Goal: Information Seeking & Learning: Learn about a topic

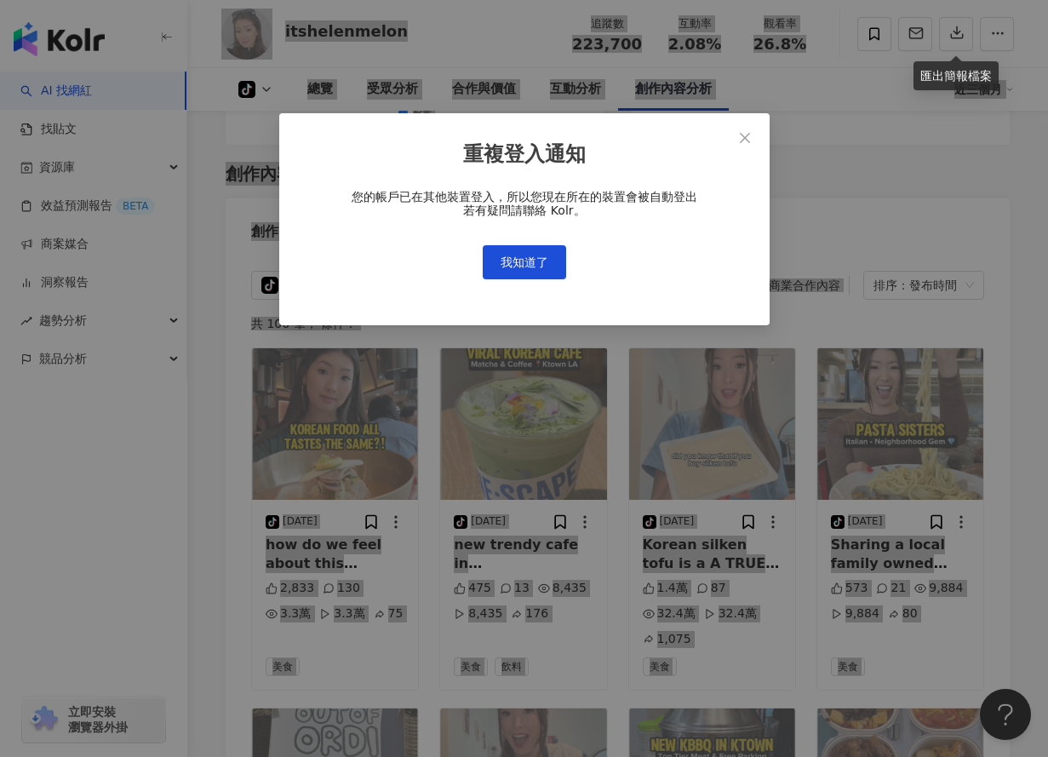
scroll to position [0, 134]
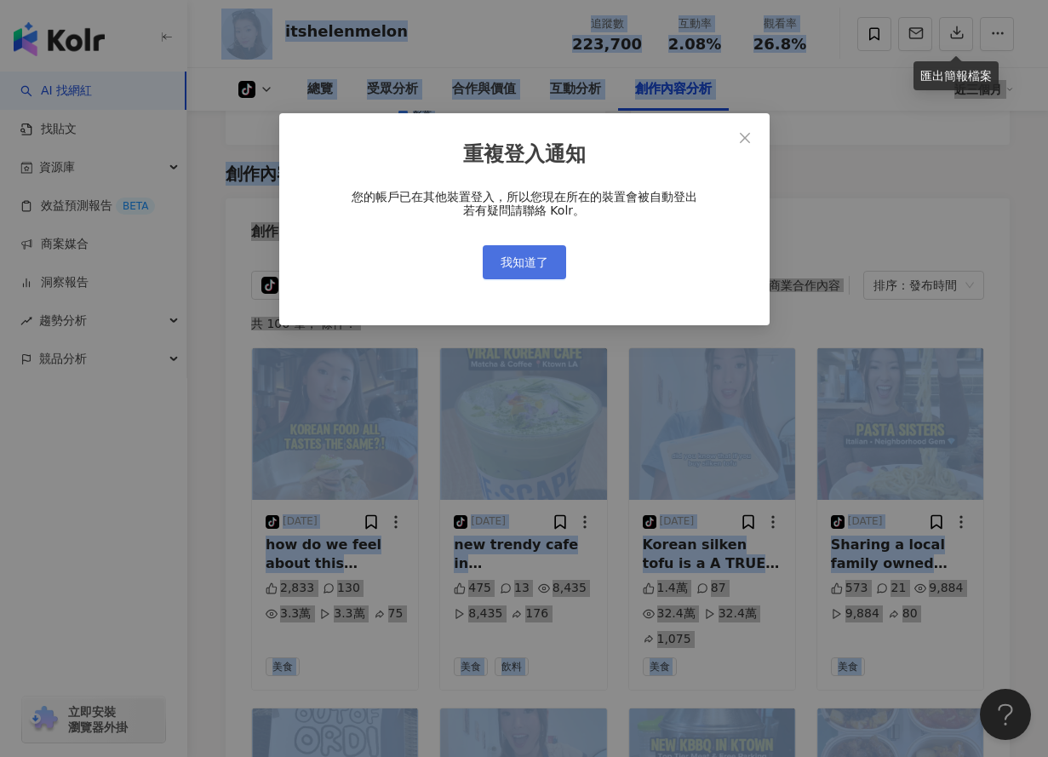
click at [536, 261] on span "我知道了" at bounding box center [525, 262] width 48 height 14
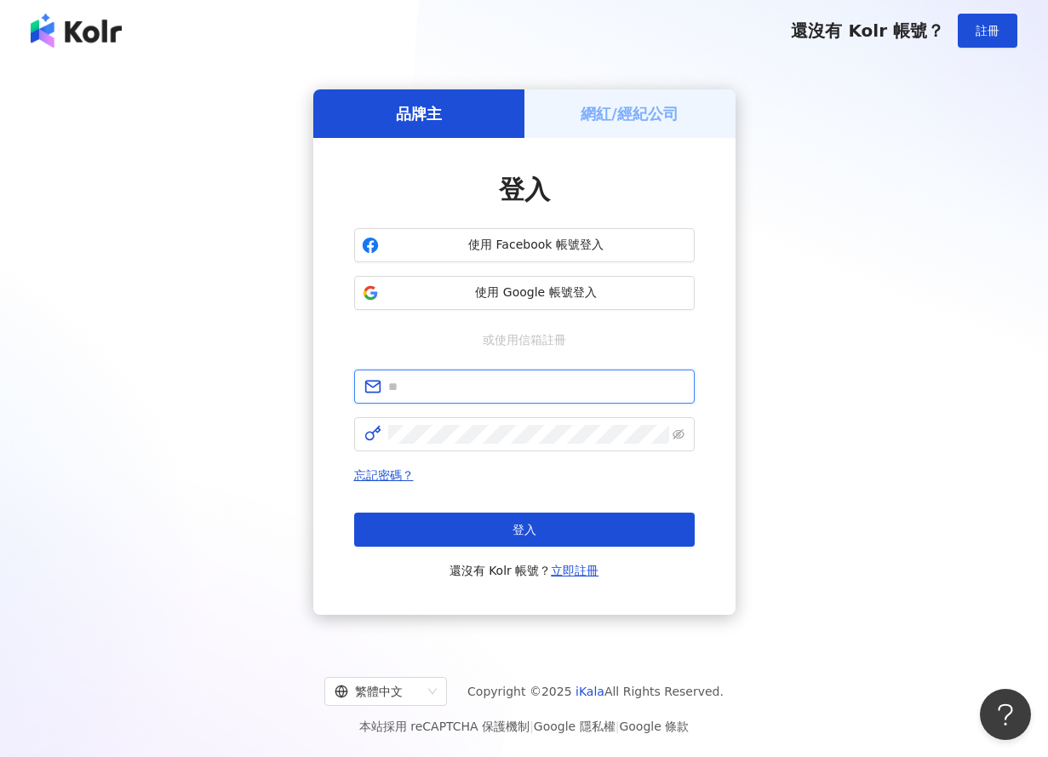
click at [440, 383] on input "text" at bounding box center [536, 386] width 296 height 19
type input "**********"
click at [497, 417] on span at bounding box center [524, 434] width 341 height 34
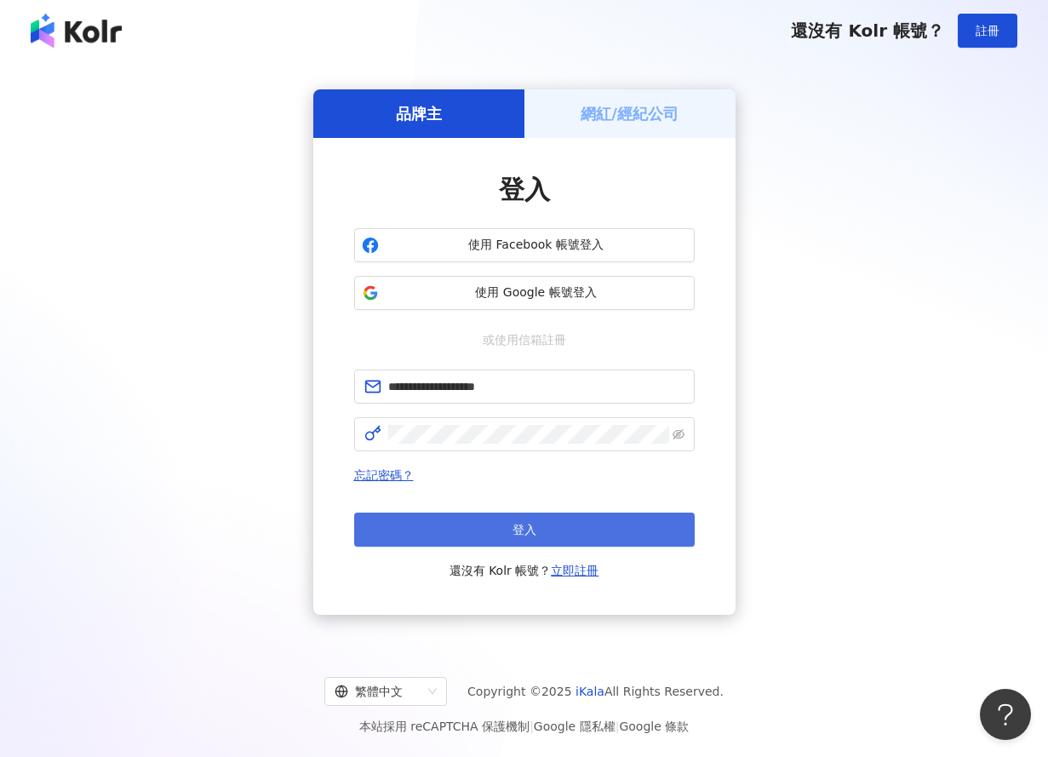
click at [576, 519] on button "登入" at bounding box center [524, 530] width 341 height 34
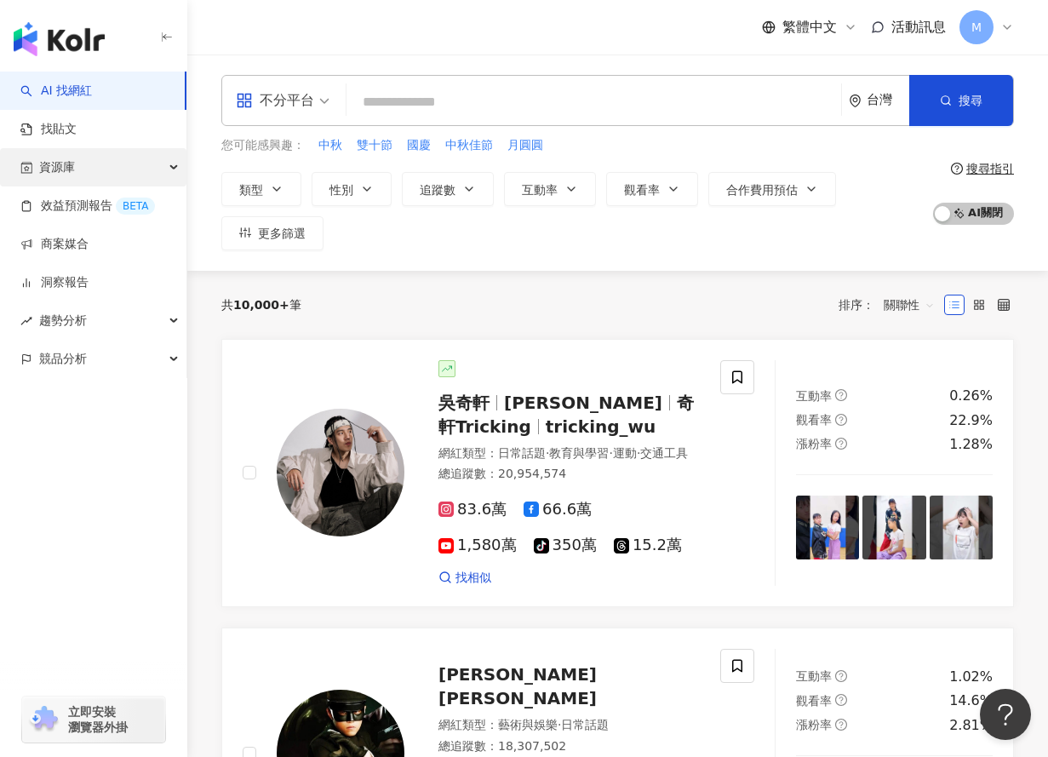
click at [66, 163] on span "資源庫" at bounding box center [57, 167] width 36 height 38
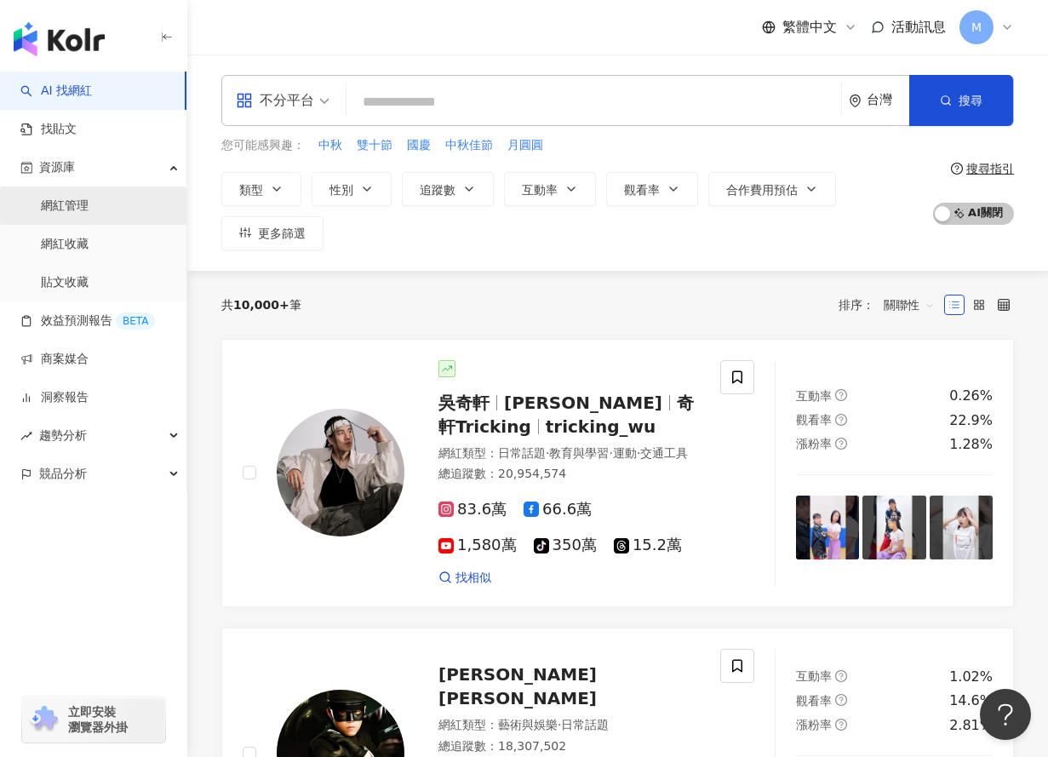
click at [60, 209] on link "網紅管理" at bounding box center [65, 206] width 48 height 17
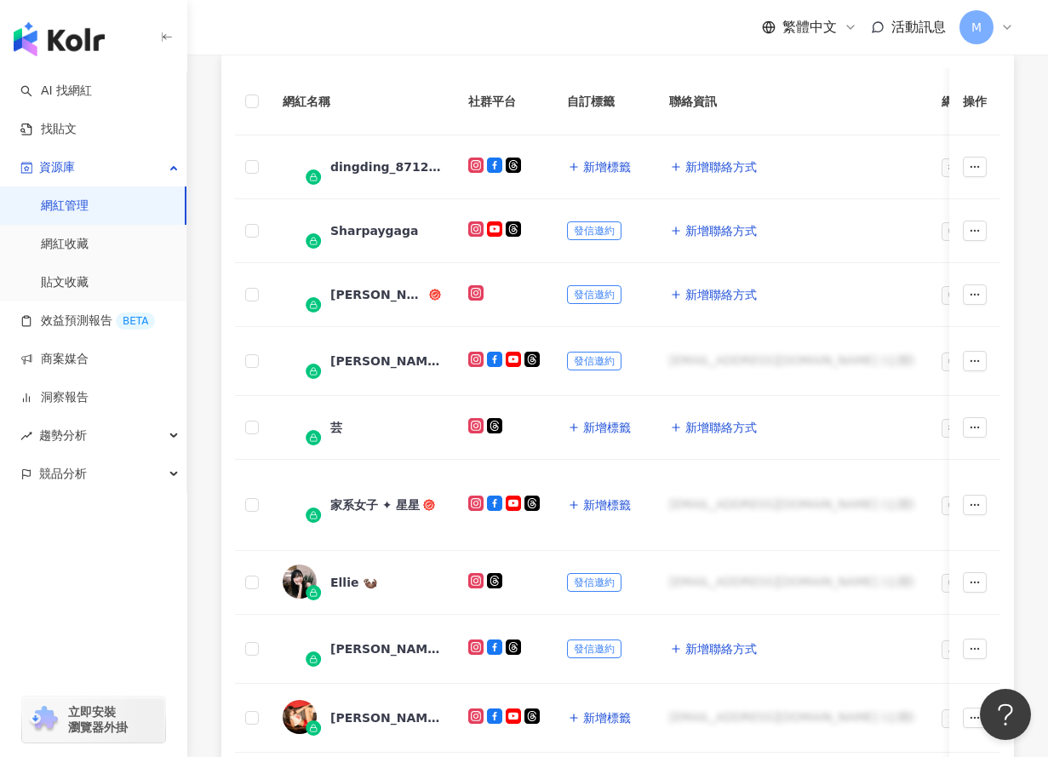
scroll to position [398, 0]
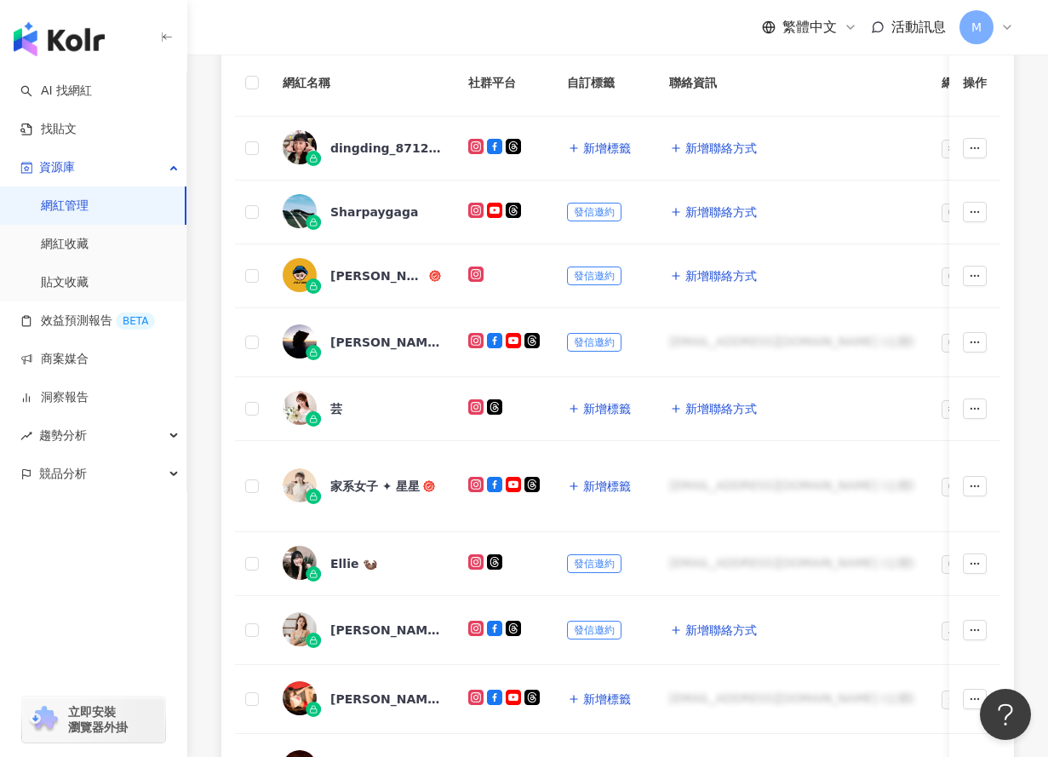
click at [69, 36] on img "button" at bounding box center [59, 39] width 91 height 34
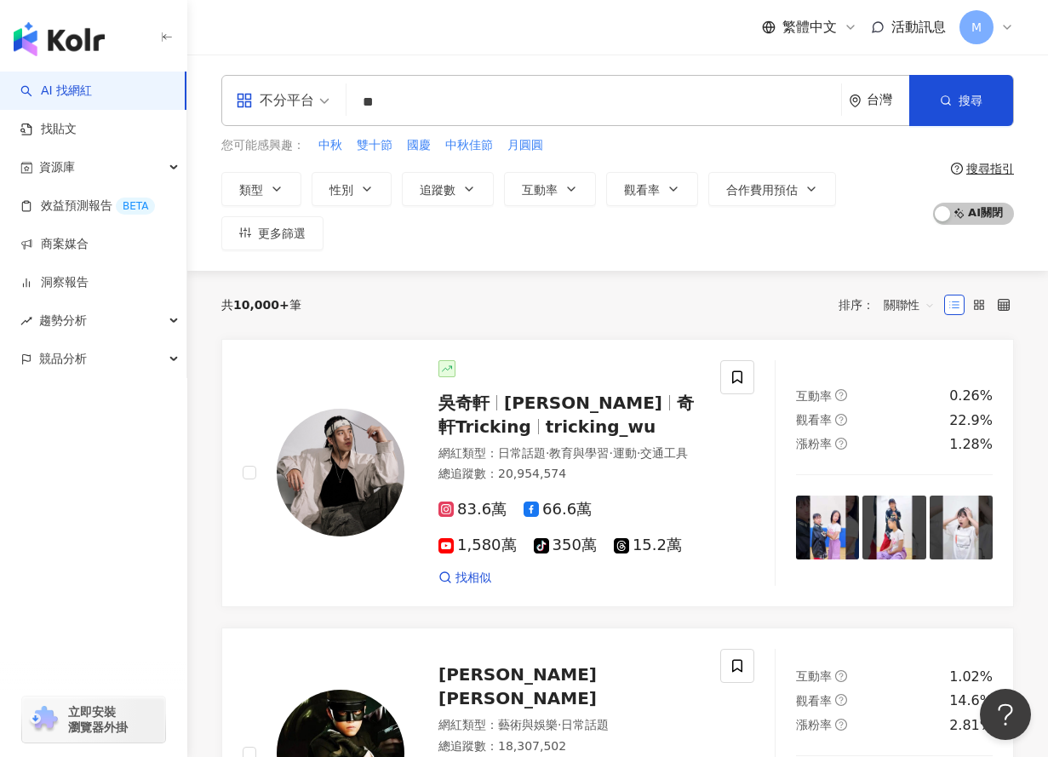
type input "*"
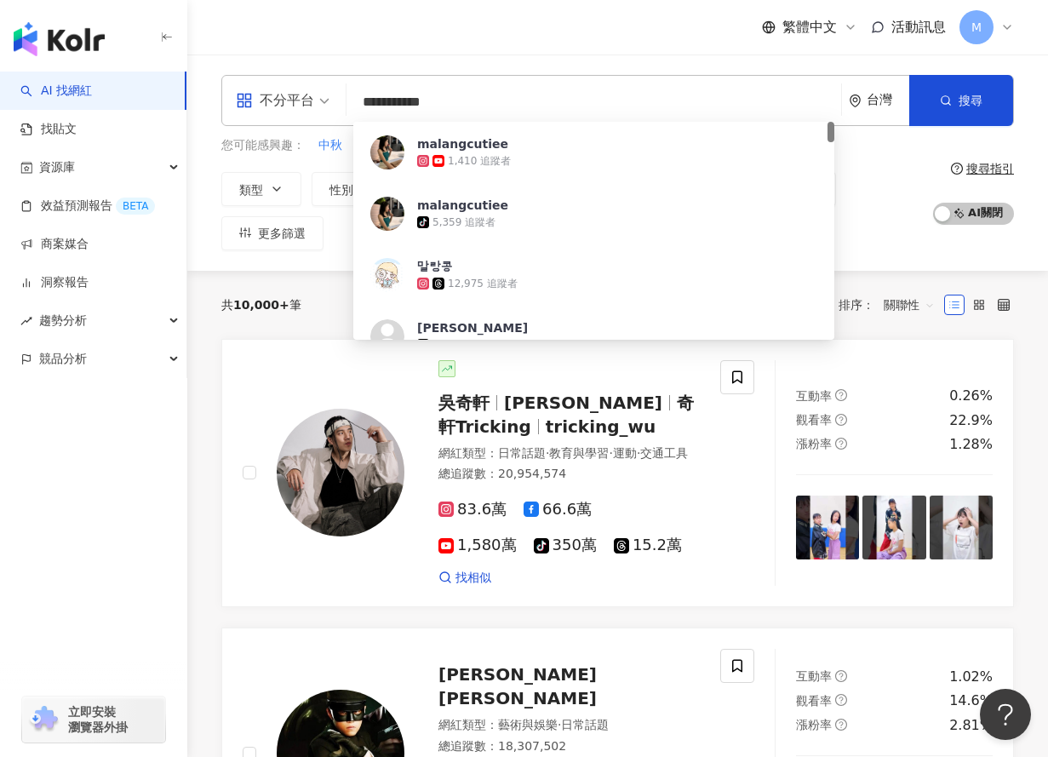
type input "**********"
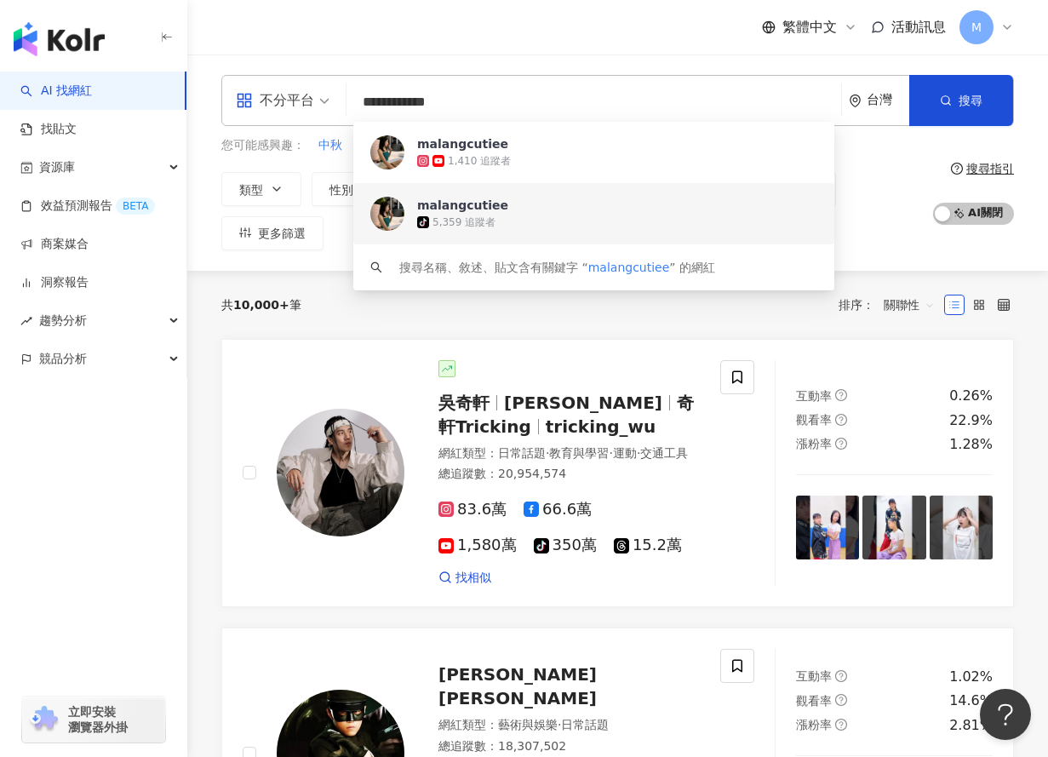
click at [437, 224] on div "5,359 追蹤者" at bounding box center [463, 222] width 63 height 14
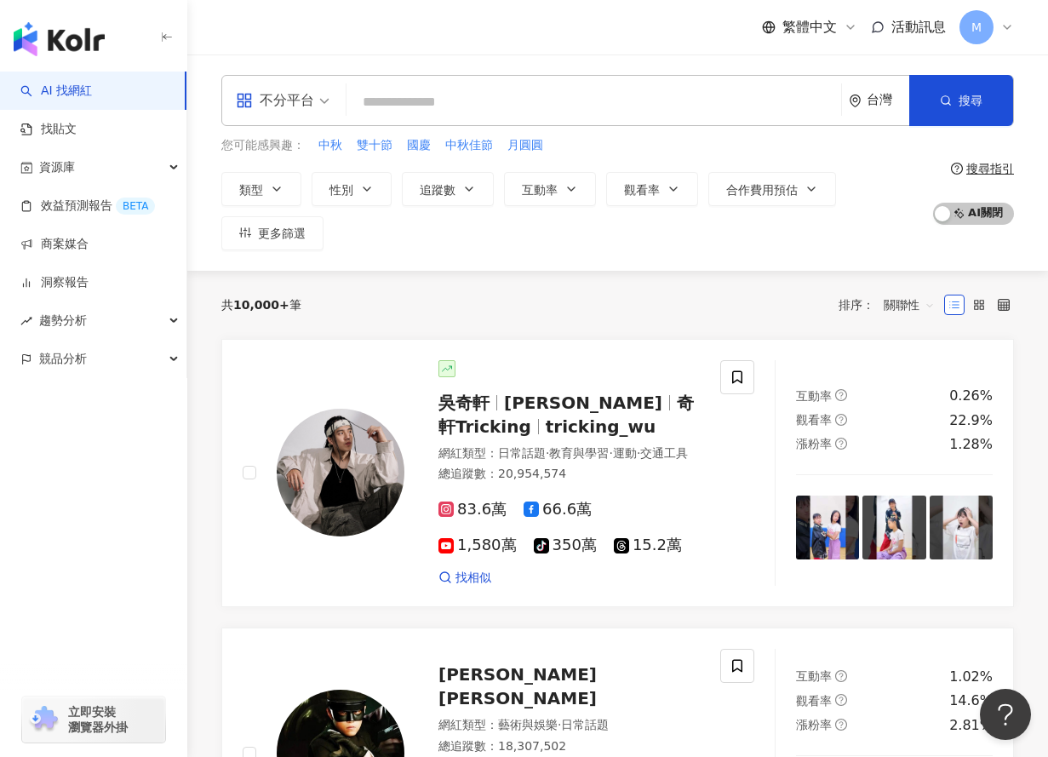
click at [461, 109] on input "search" at bounding box center [593, 102] width 481 height 32
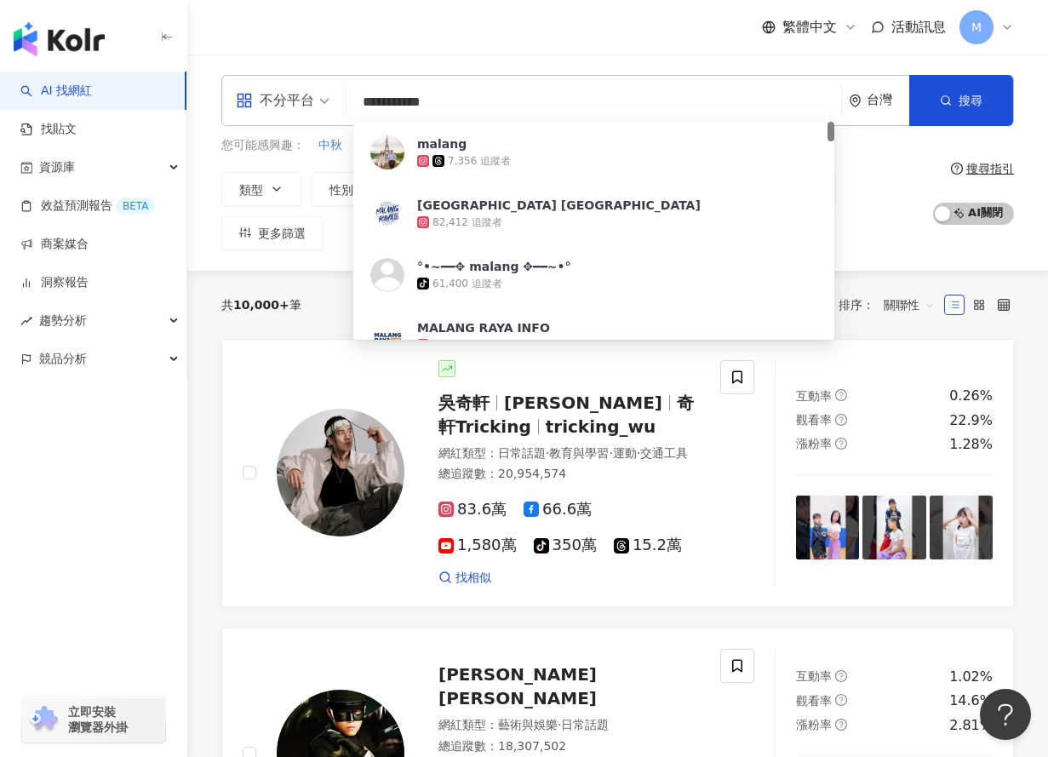
type input "**********"
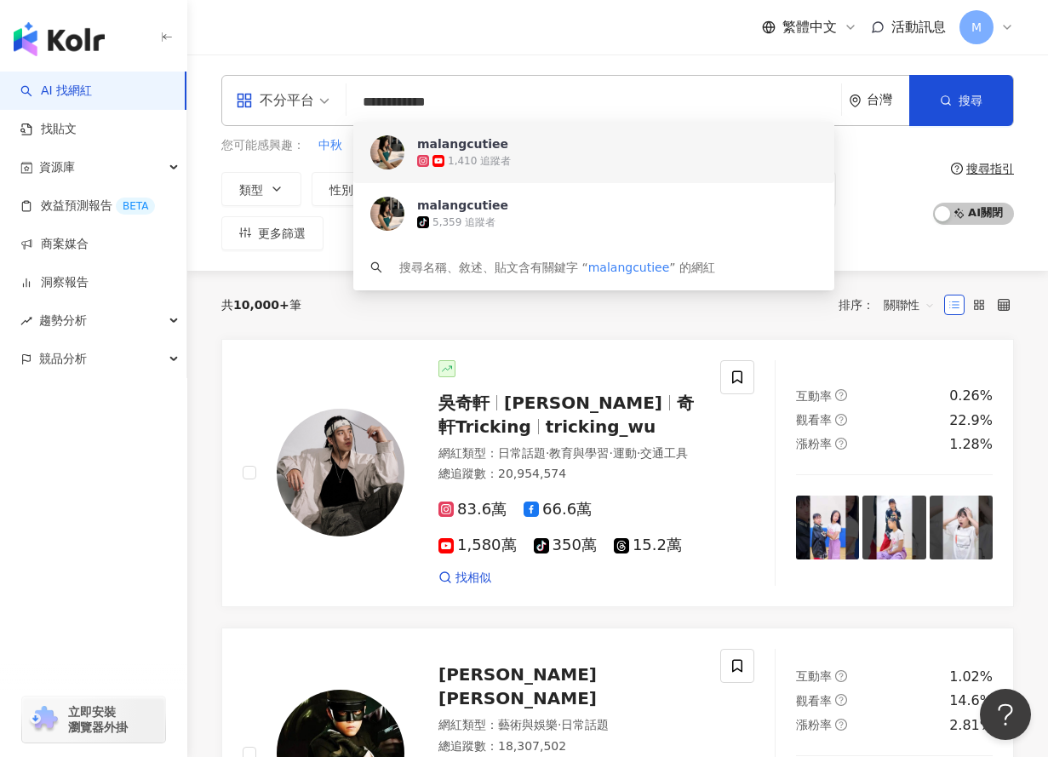
click at [474, 161] on div "1,410 追蹤者" at bounding box center [479, 161] width 63 height 14
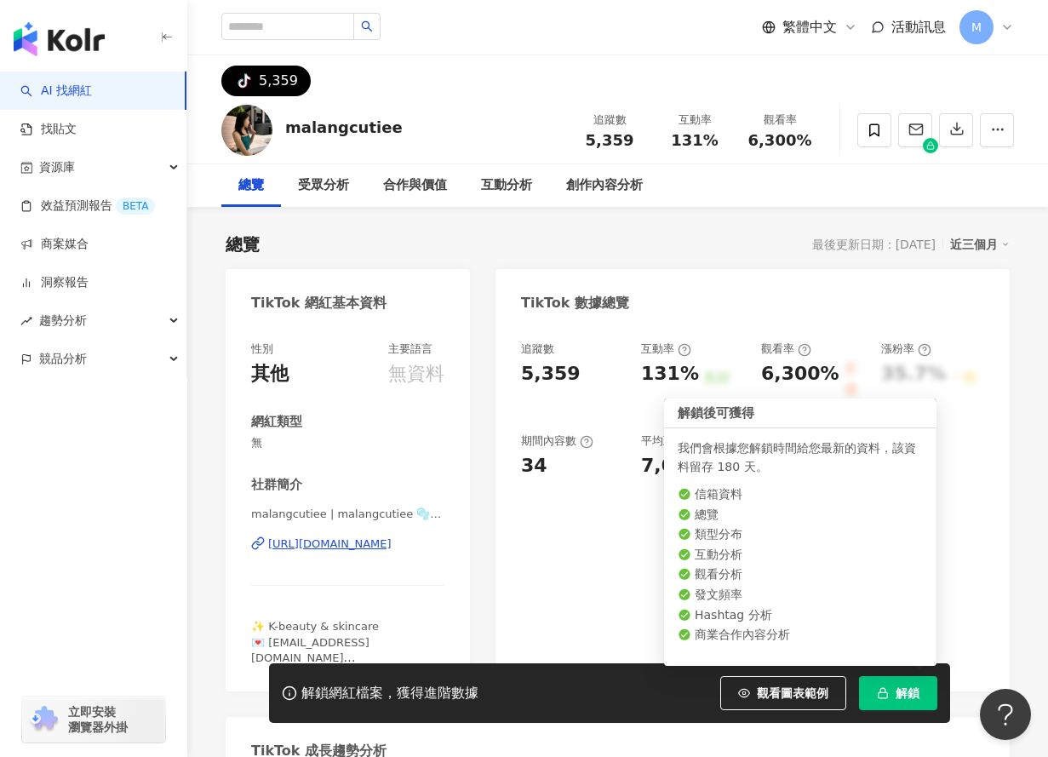
click at [896, 689] on span "解鎖" at bounding box center [908, 693] width 24 height 14
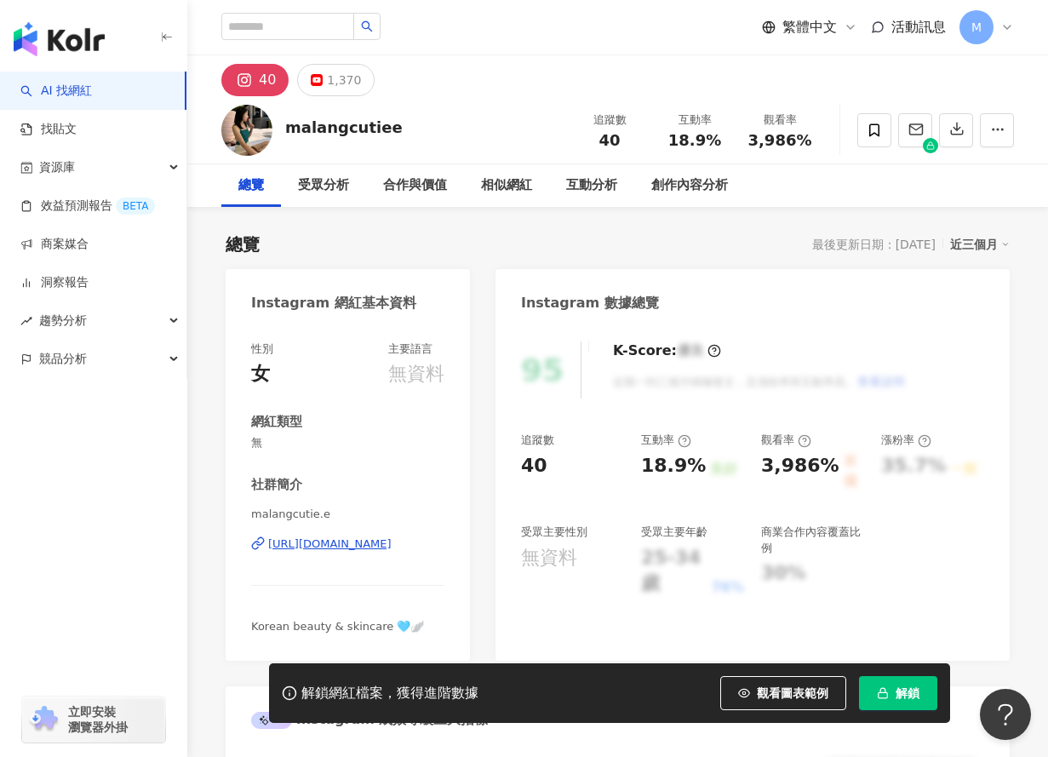
click at [905, 693] on span "解鎖" at bounding box center [908, 693] width 24 height 14
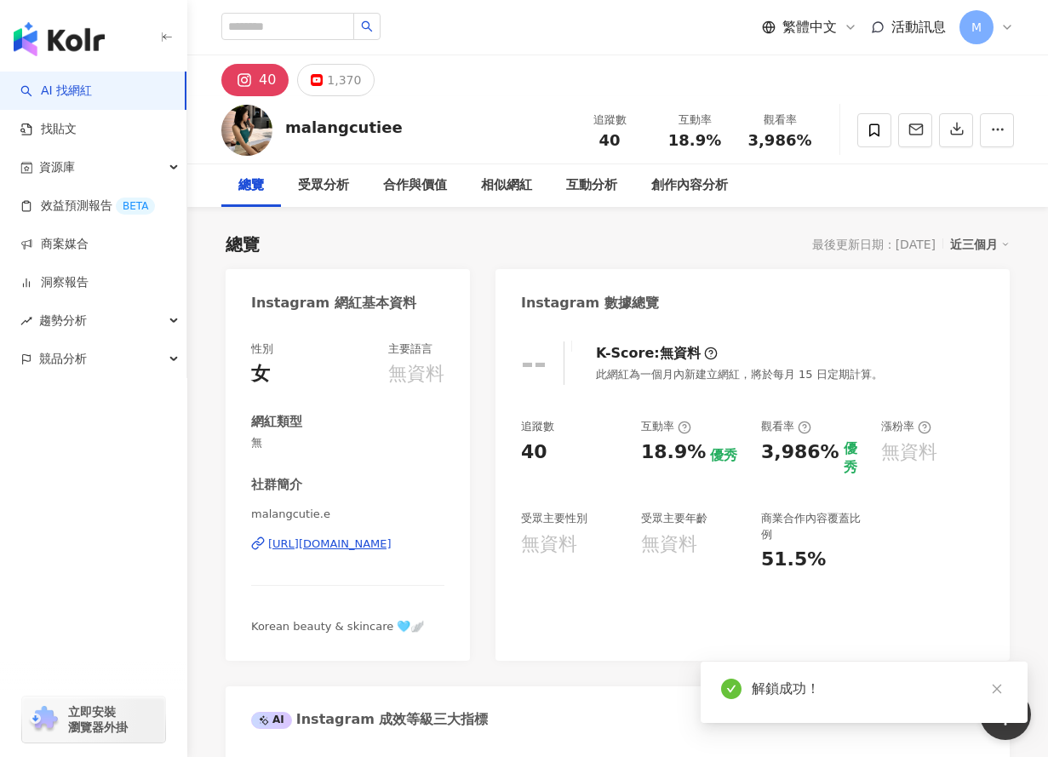
click at [972, 593] on div "-- K-Score : 無資料 此網紅為一個月內新建立網紅，將於每月 15 日定期計算。 追蹤數 40 互動率 18.9% 優秀 觀看率 3,986% 優秀…" at bounding box center [752, 492] width 514 height 336
click at [329, 66] on button "1,370" at bounding box center [335, 80] width 77 height 32
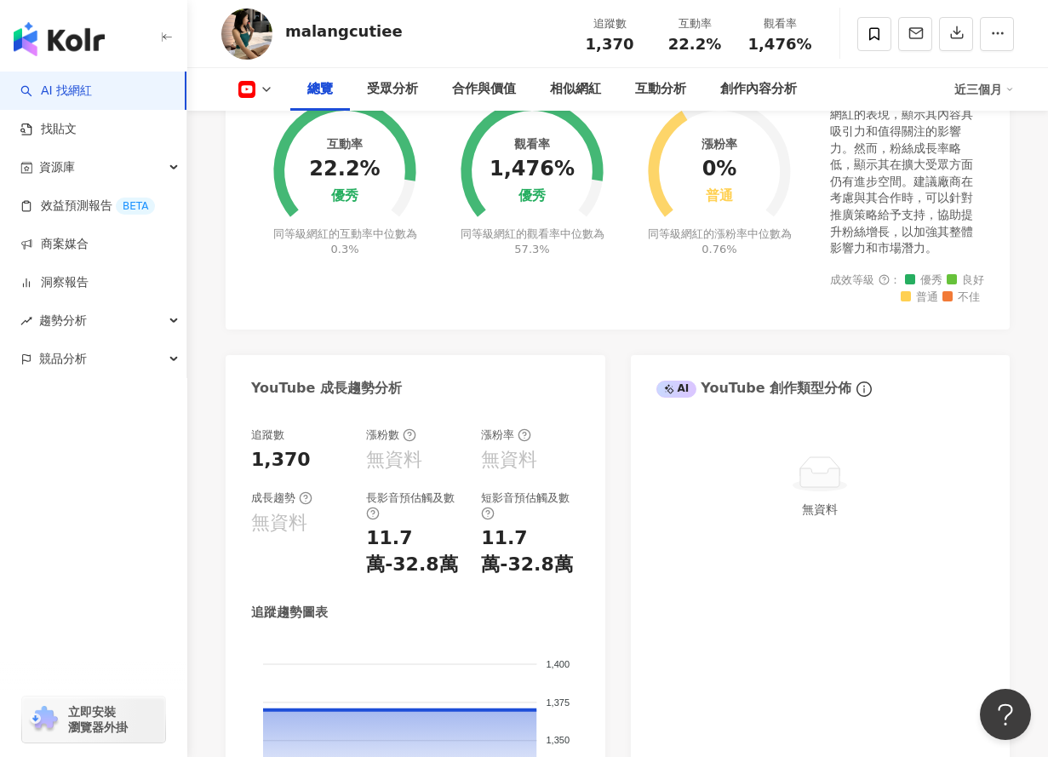
scroll to position [665, 0]
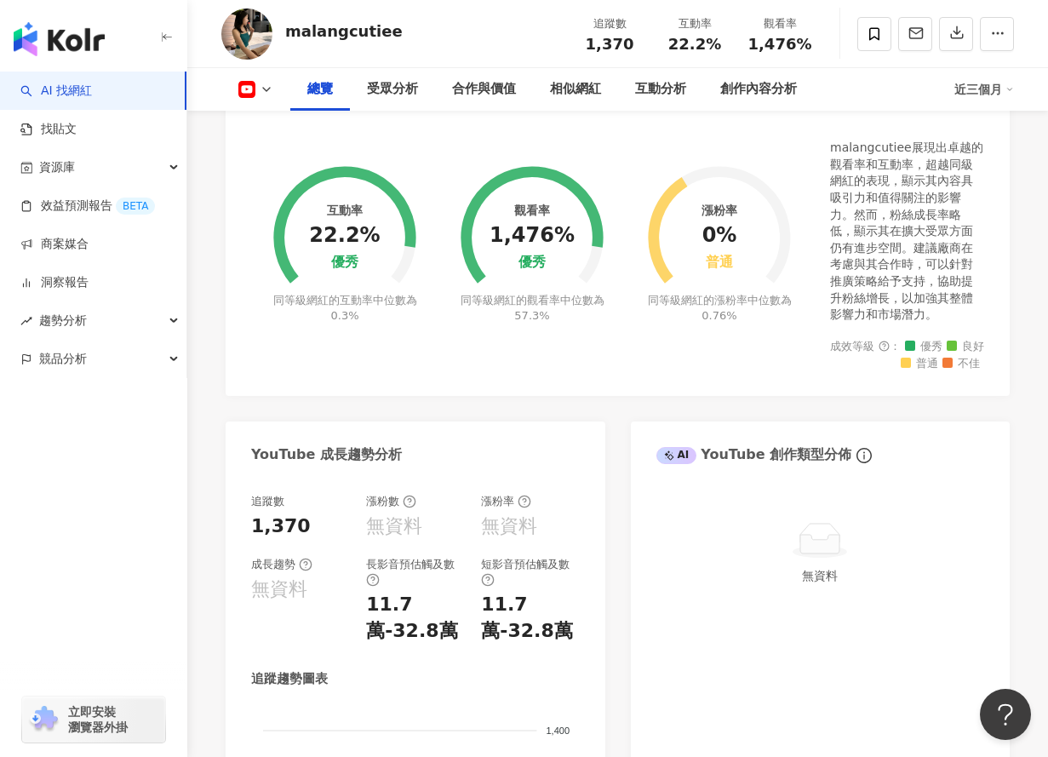
click at [261, 88] on icon at bounding box center [267, 90] width 14 height 14
click at [261, 123] on button "Instagram" at bounding box center [283, 121] width 102 height 24
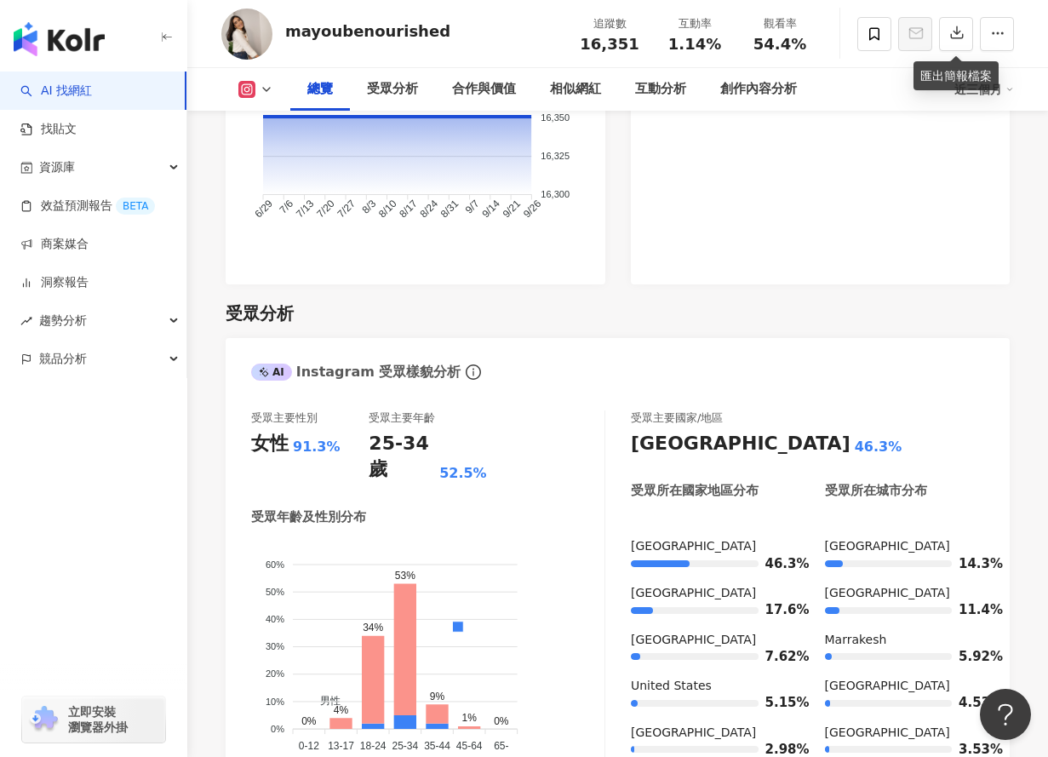
scroll to position [1398, 0]
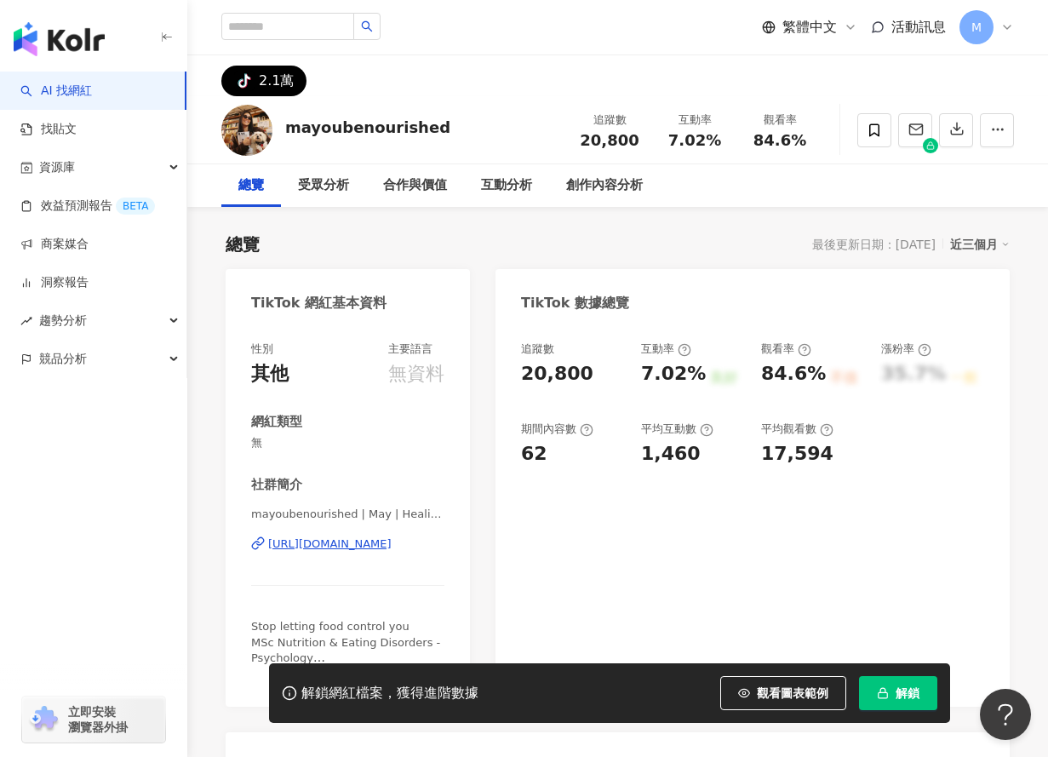
click at [903, 704] on button "解鎖" at bounding box center [898, 693] width 78 height 34
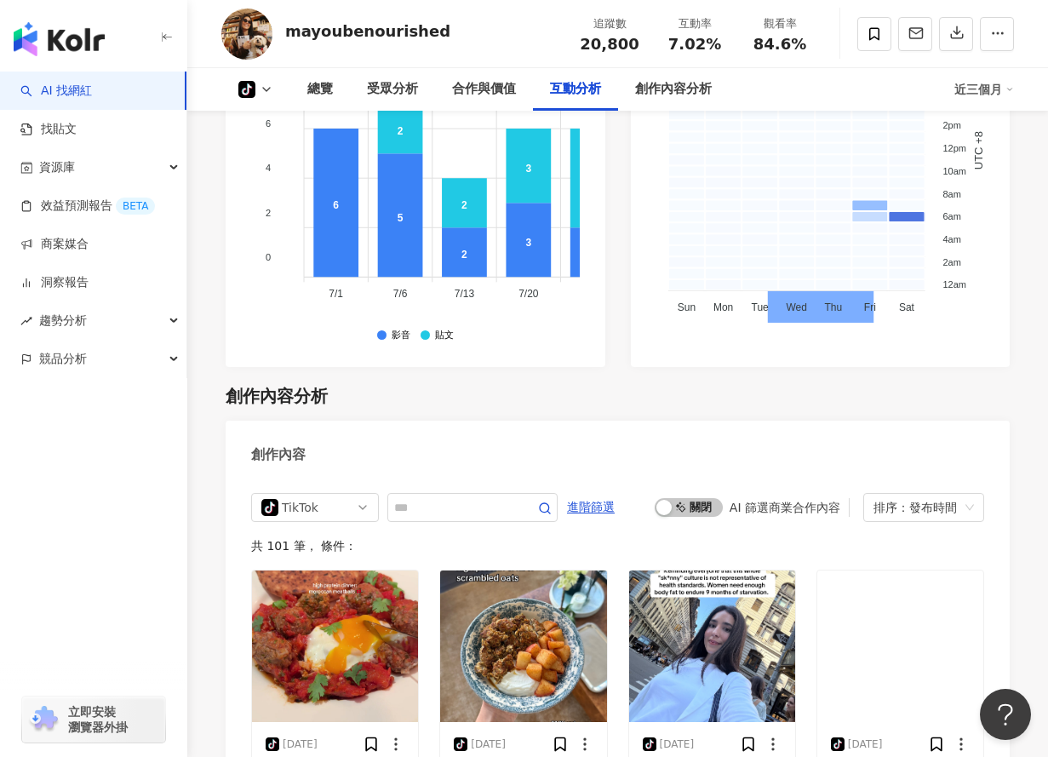
scroll to position [2885, 0]
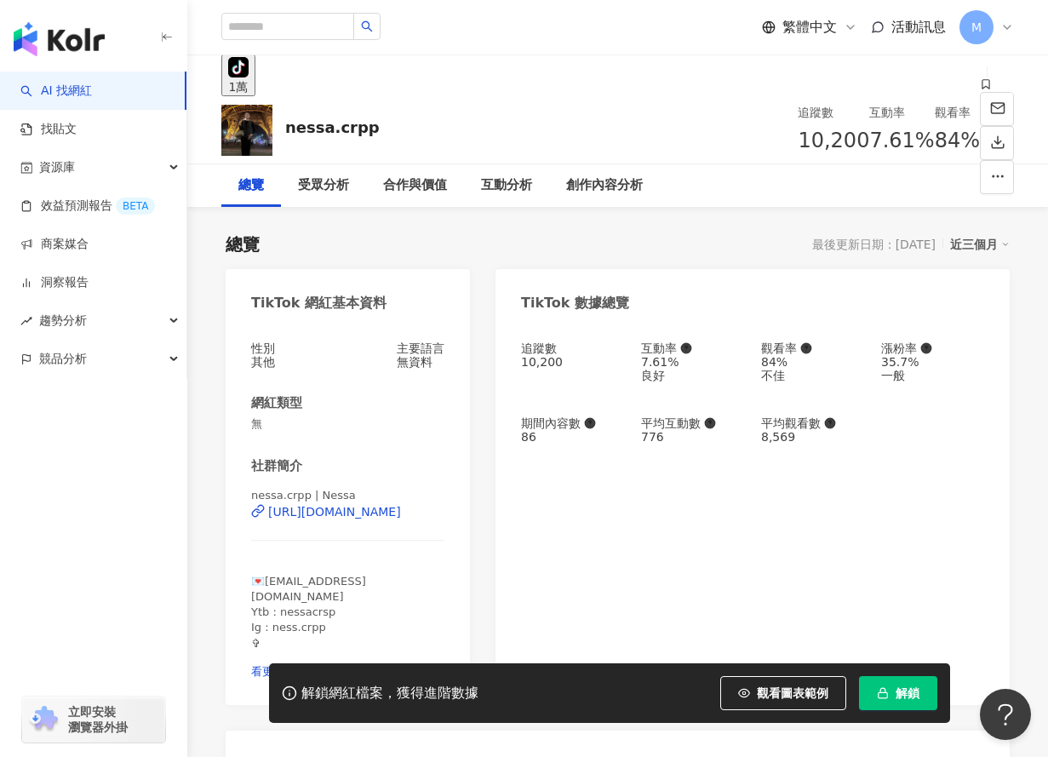
click at [904, 692] on span "解鎖" at bounding box center [908, 693] width 24 height 14
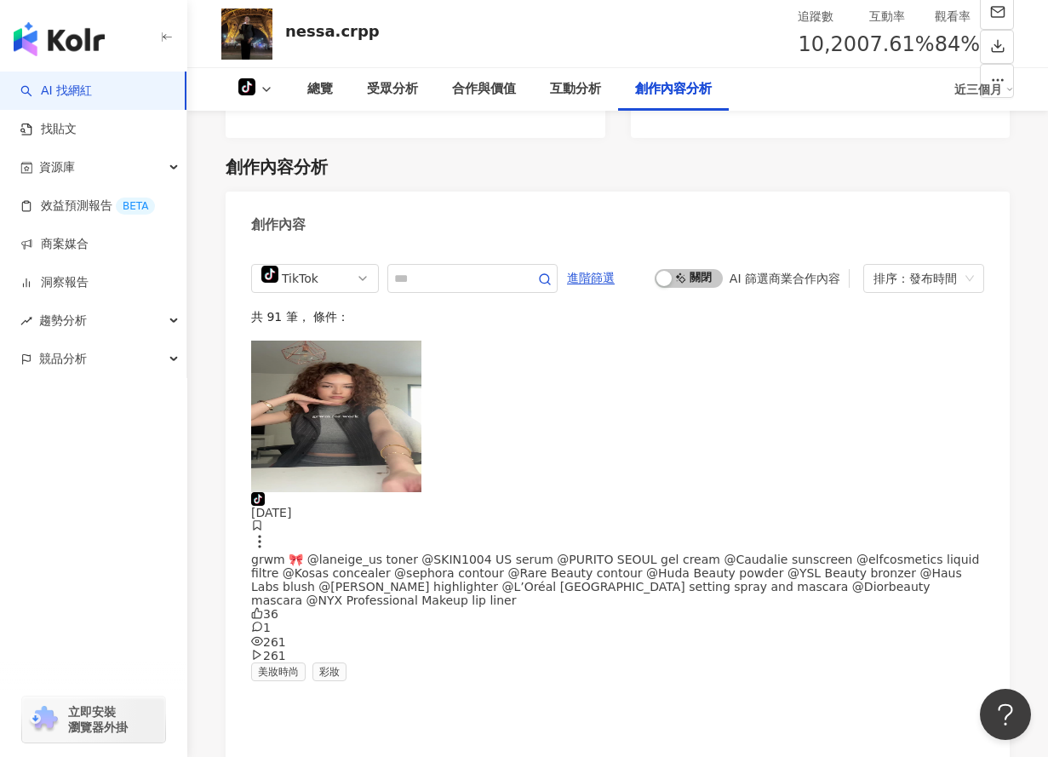
scroll to position [3183, 0]
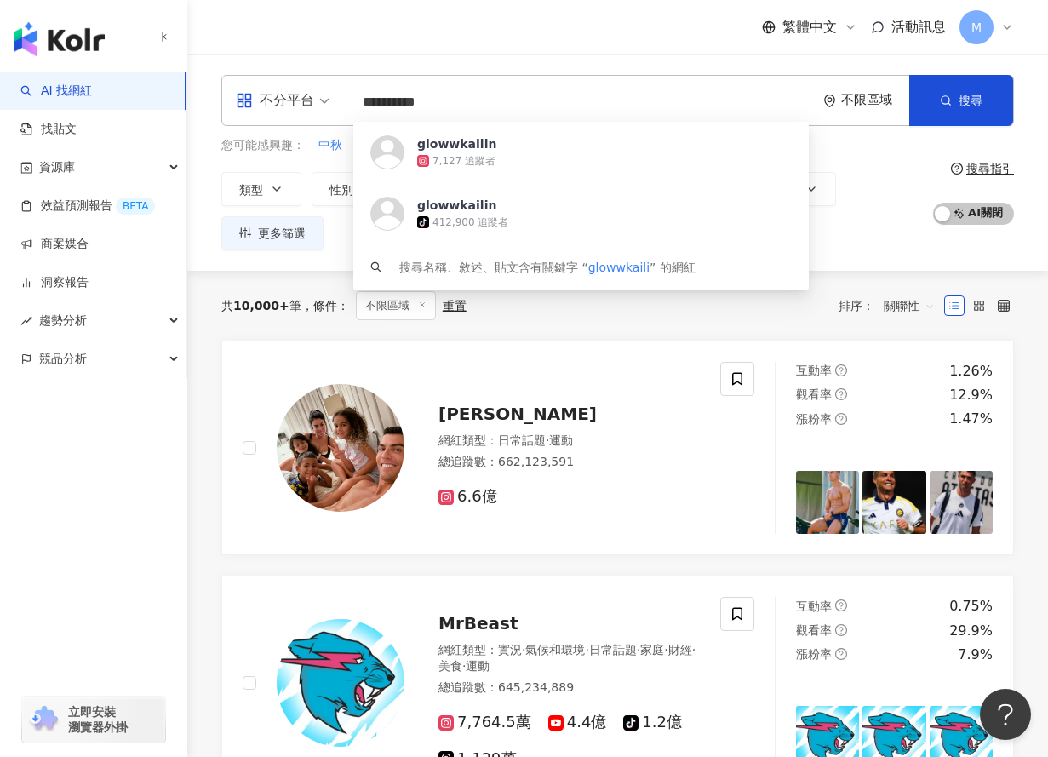
type input "**********"
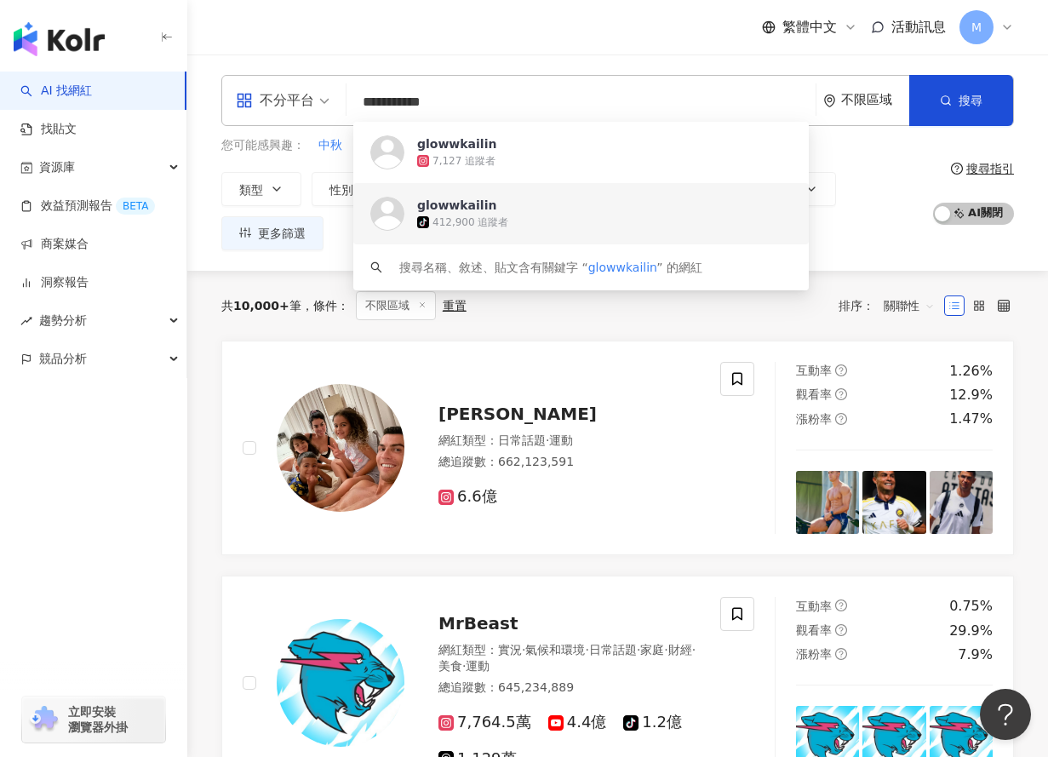
click at [500, 215] on div "412,900 追蹤者" at bounding box center [470, 222] width 76 height 14
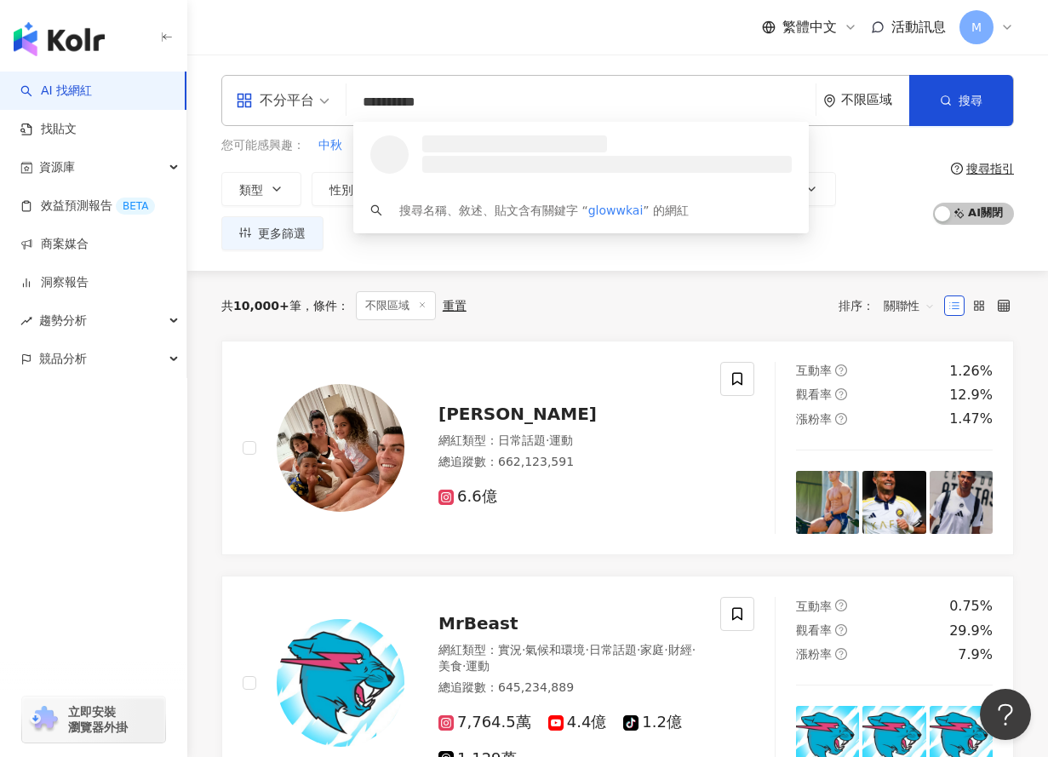
type input "**********"
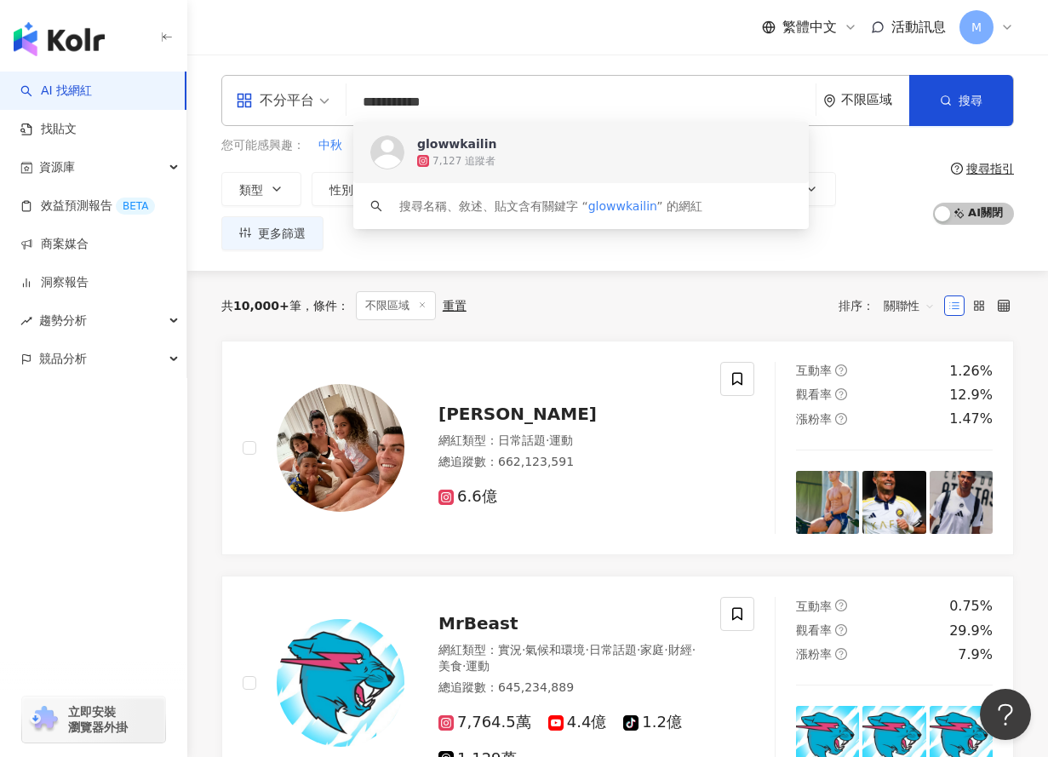
click at [486, 169] on div "7,127 追蹤者" at bounding box center [604, 160] width 375 height 17
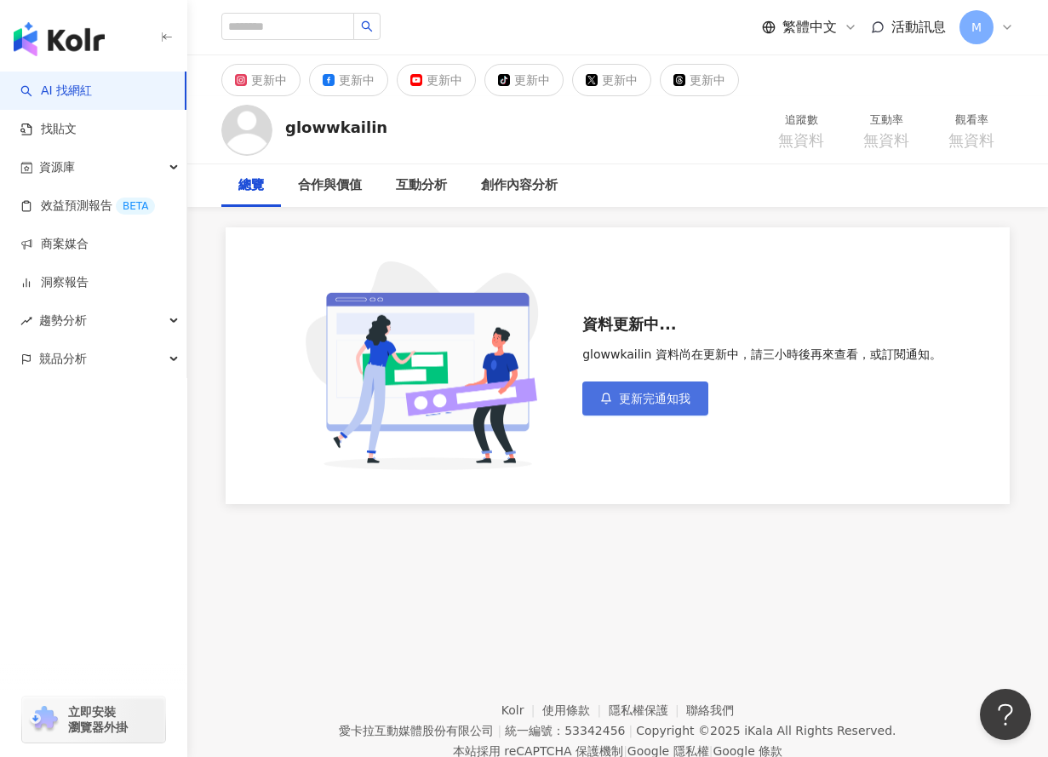
click at [650, 395] on span "更新完通知我" at bounding box center [655, 399] width 72 height 14
click at [629, 398] on span "更新完通知我" at bounding box center [655, 399] width 72 height 14
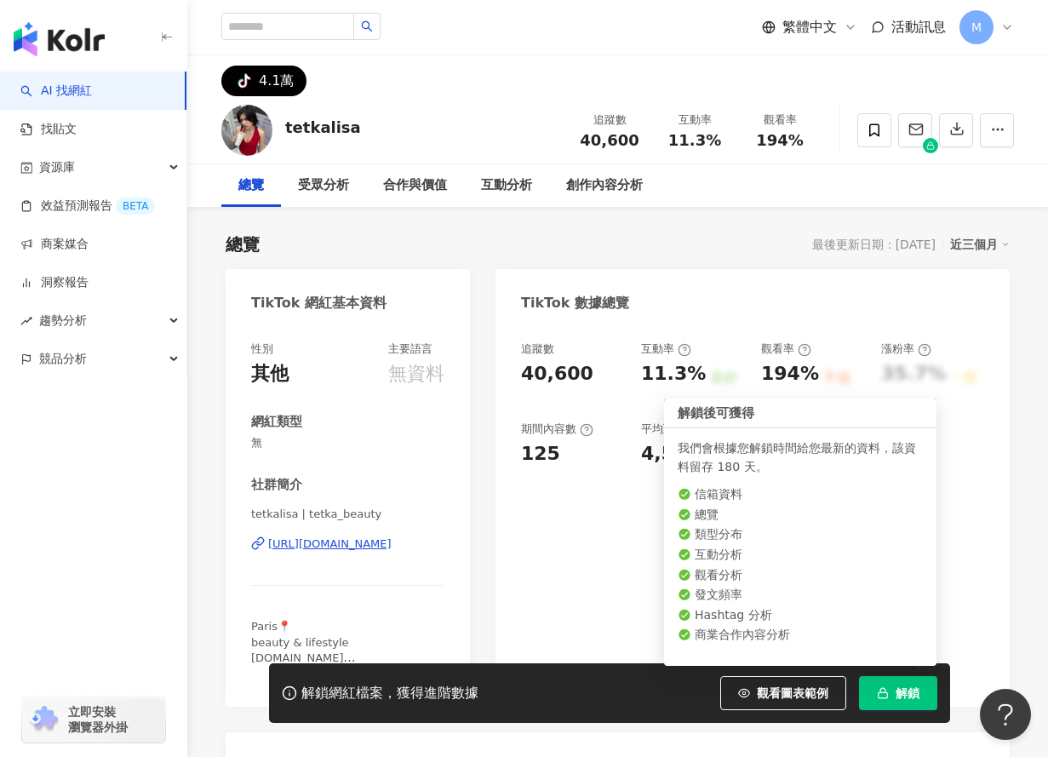
click at [918, 693] on span "解鎖" at bounding box center [908, 693] width 24 height 14
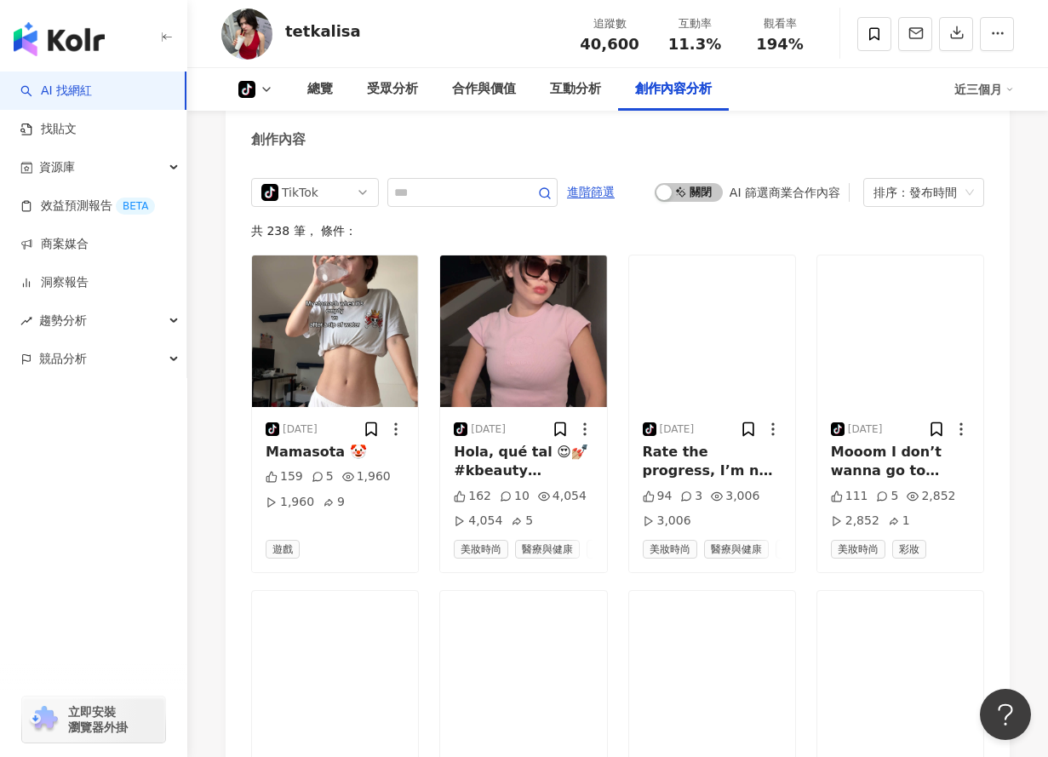
scroll to position [3195, 0]
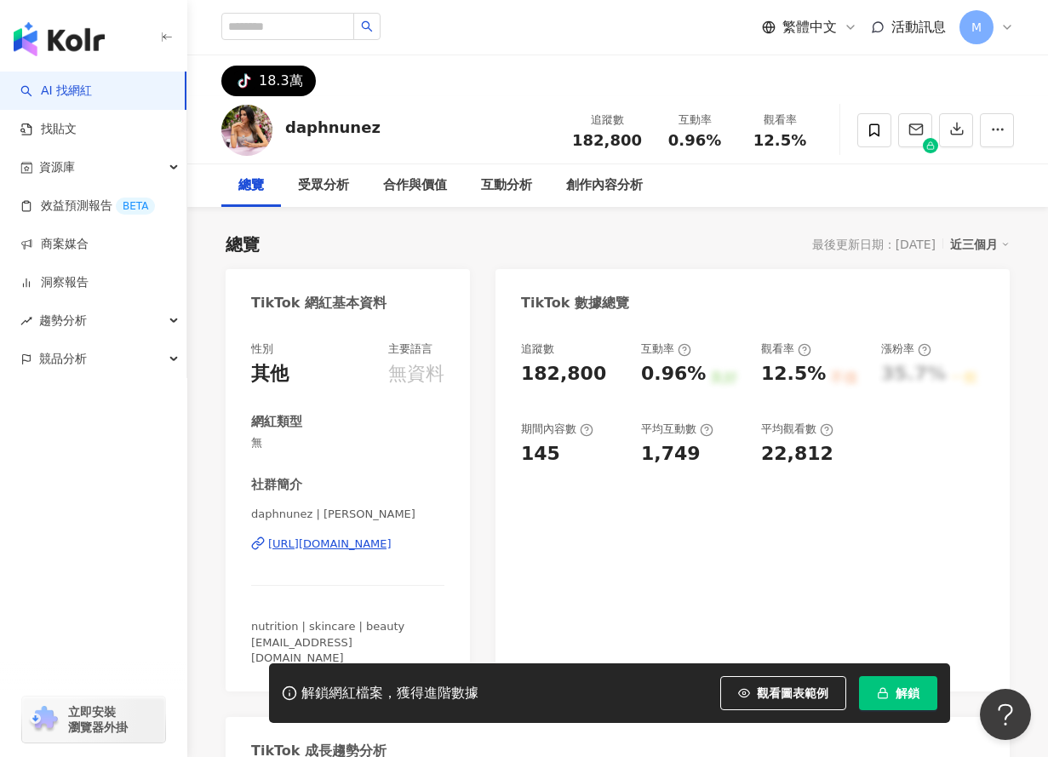
click at [908, 690] on span "解鎖" at bounding box center [908, 693] width 24 height 14
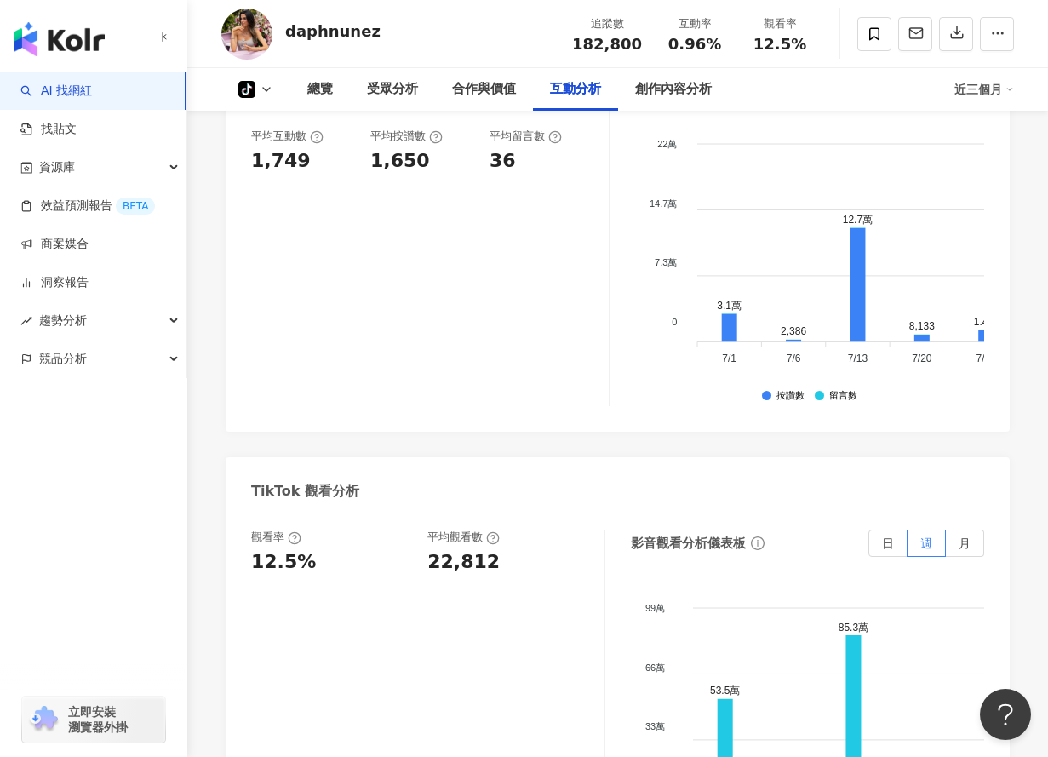
scroll to position [1795, 0]
